Goal: Use online tool/utility

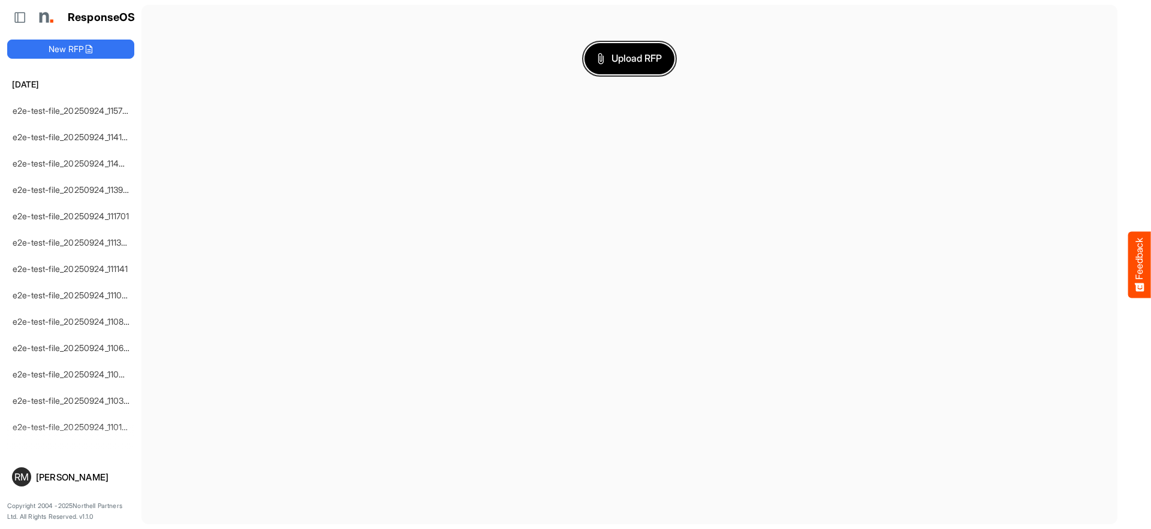
click at [630, 58] on span "Upload RFP" at bounding box center [629, 59] width 65 height 16
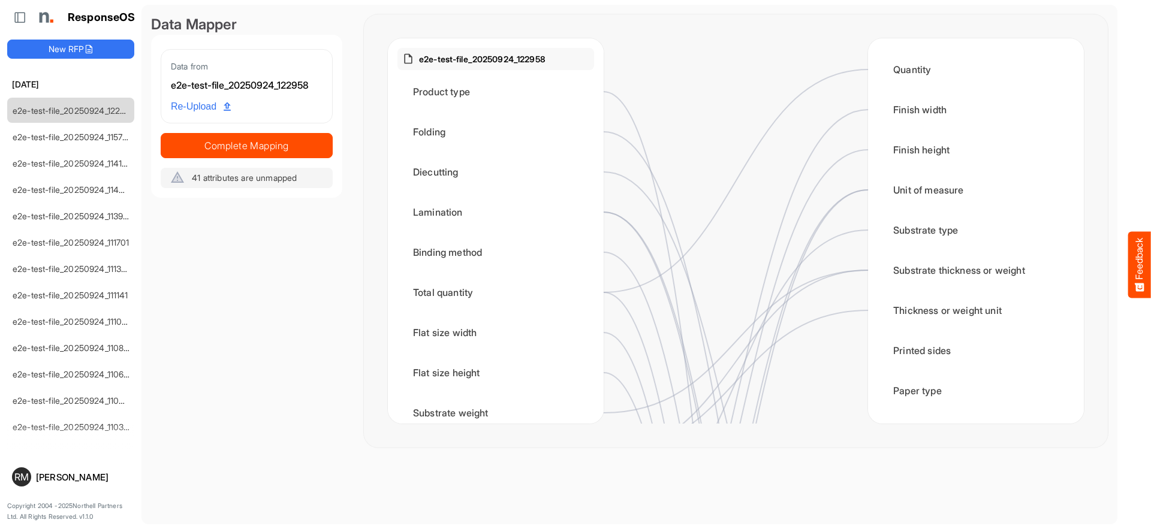
click at [246, 145] on span "Complete Mapping" at bounding box center [246, 145] width 171 height 17
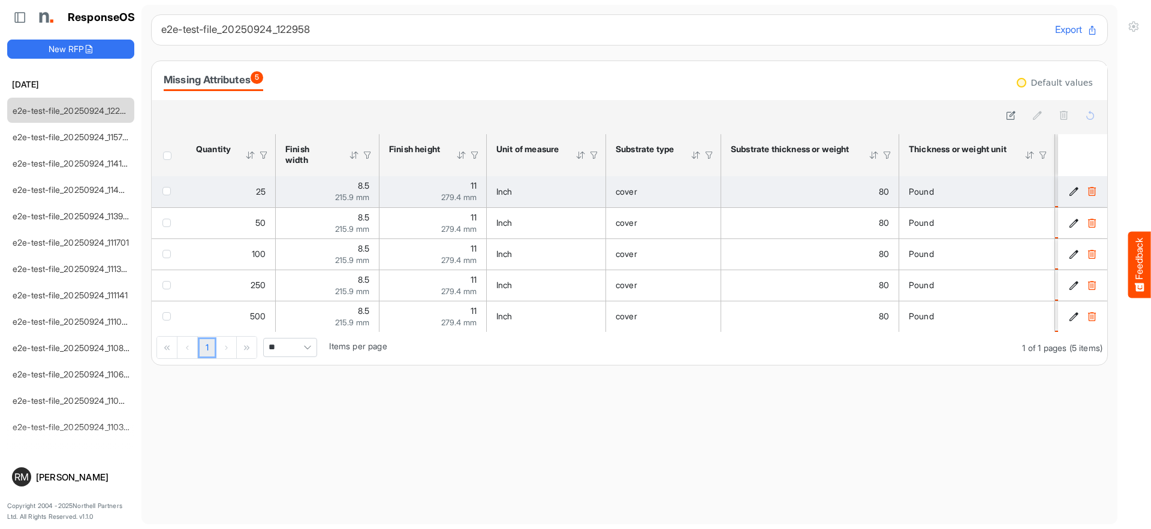
click at [169, 191] on span "checkbox" at bounding box center [166, 191] width 8 height 8
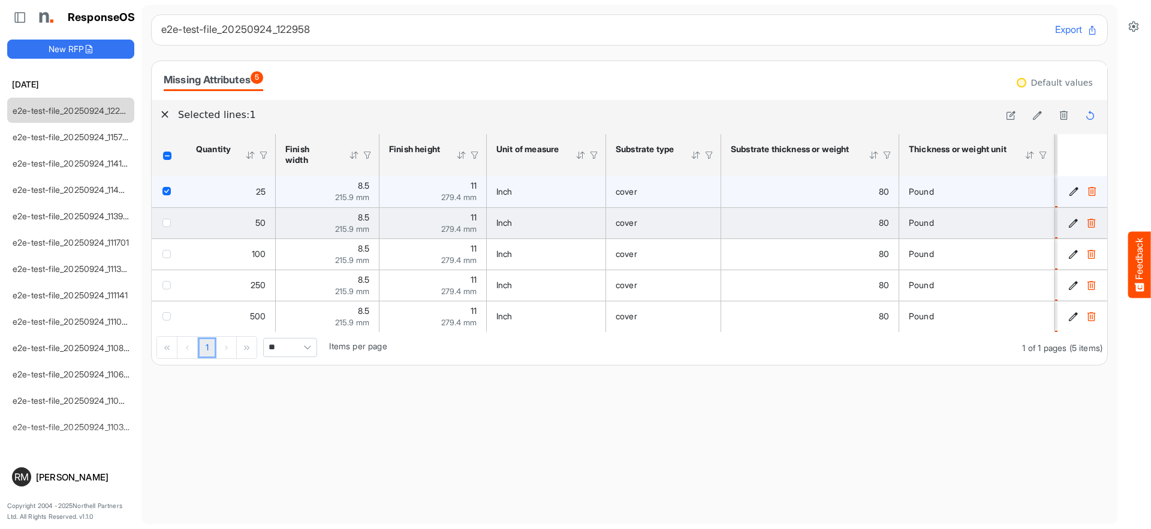
click at [169, 222] on span "checkbox" at bounding box center [166, 223] width 8 height 8
